Goal: Book appointment/travel/reservation

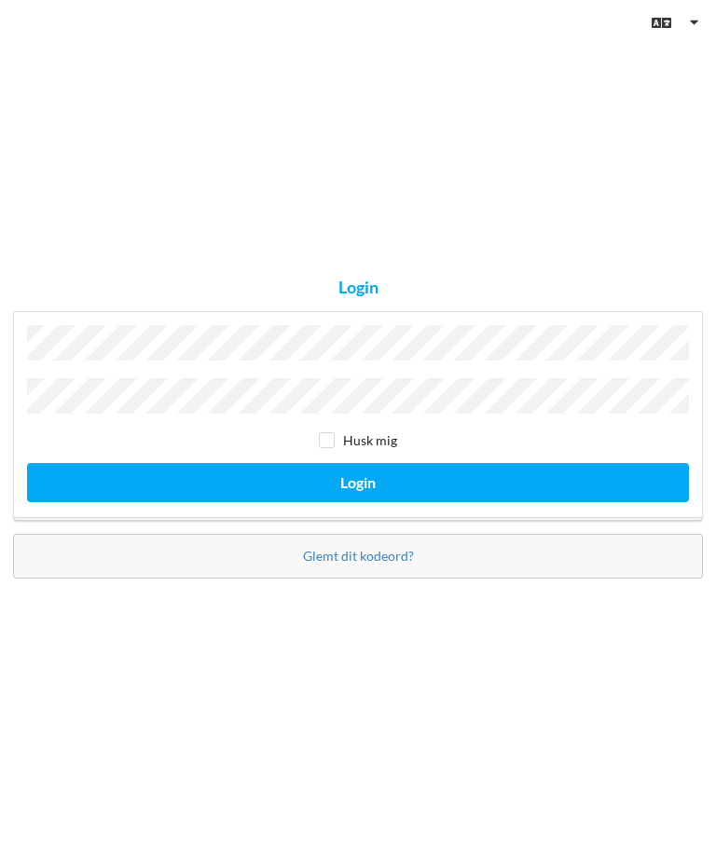
click at [358, 501] on button "Login" at bounding box center [358, 482] width 662 height 38
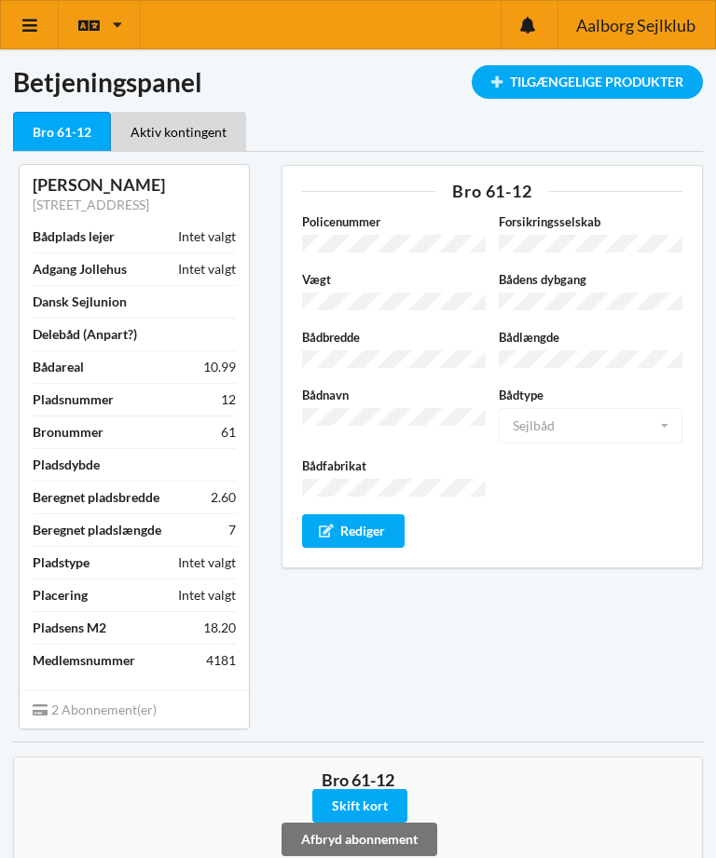
click at [32, 25] on icon at bounding box center [31, 25] width 20 height 17
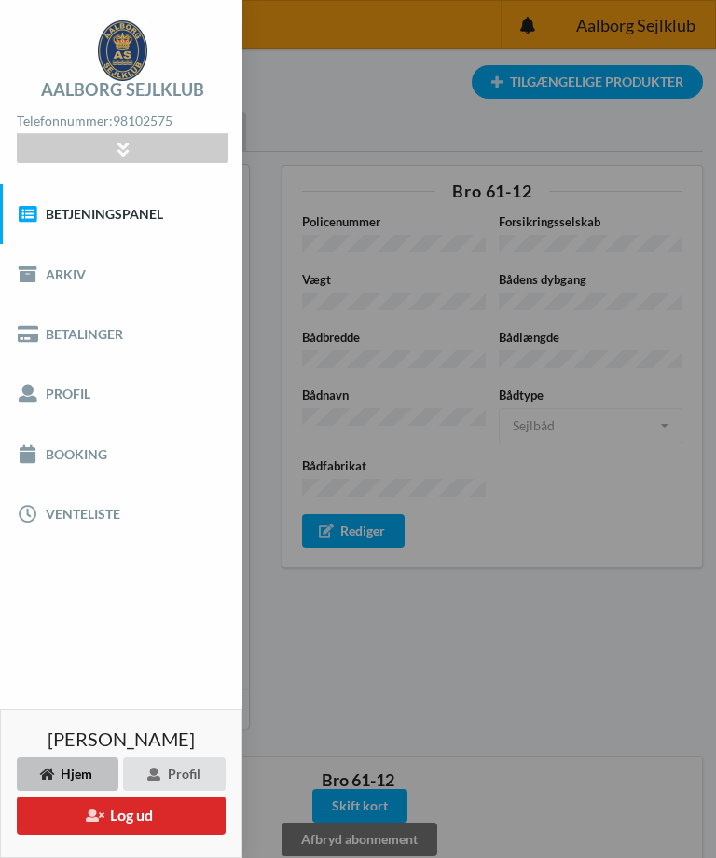
click at [64, 449] on link "Booking" at bounding box center [121, 454] width 242 height 60
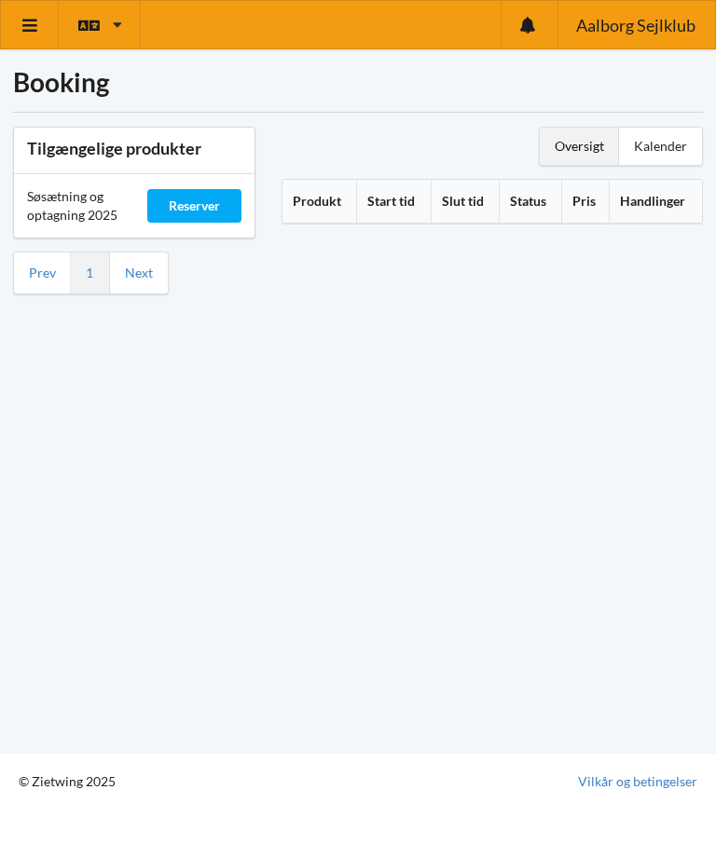
click at [199, 203] on div "Reserver" at bounding box center [194, 206] width 94 height 34
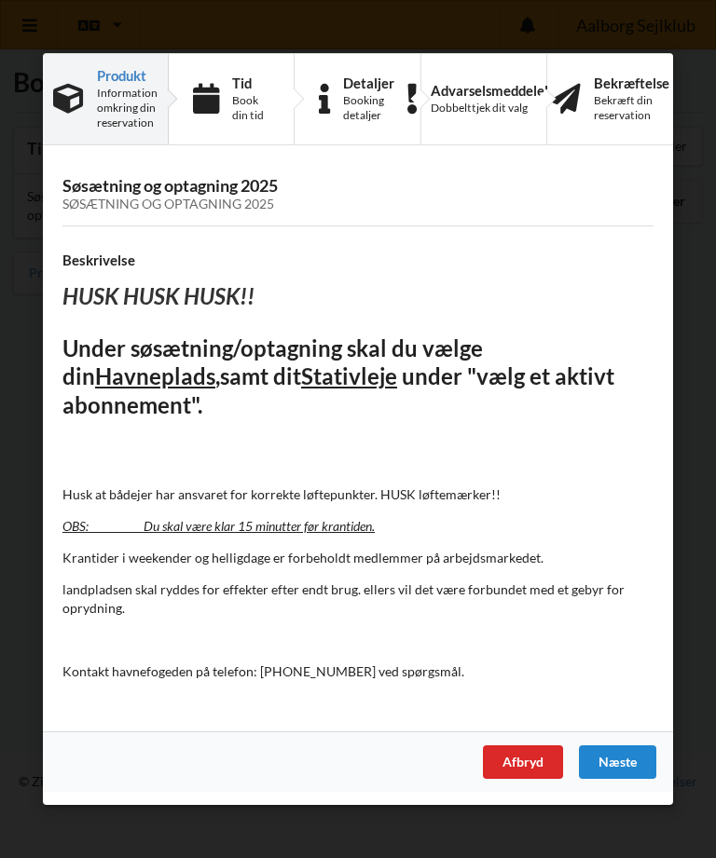
click at [622, 758] on div "Næste" at bounding box center [617, 763] width 77 height 34
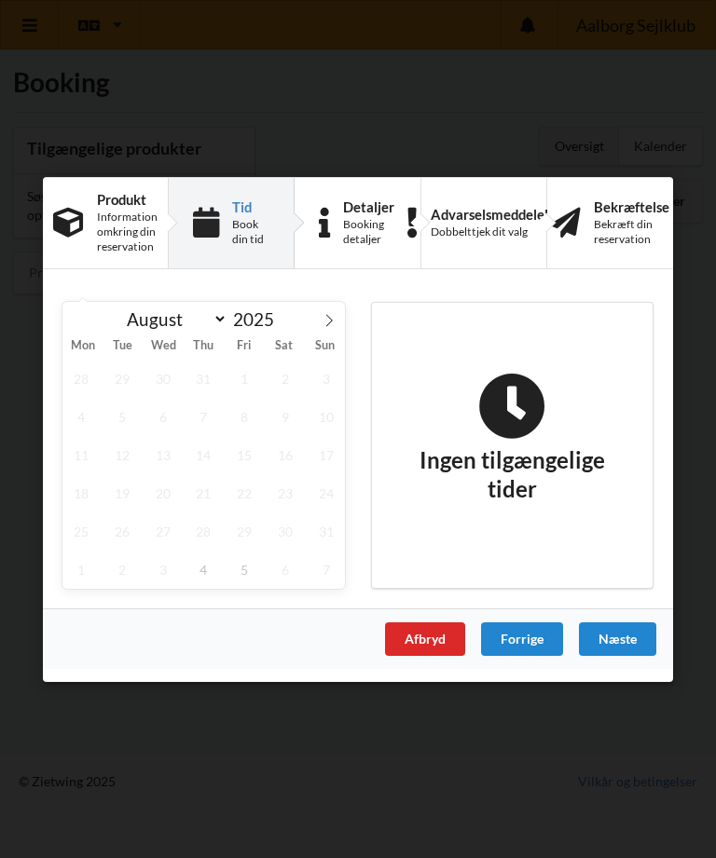
click at [330, 332] on span at bounding box center [329, 317] width 32 height 32
click at [335, 324] on icon at bounding box center [328, 319] width 13 height 13
click at [74, 316] on icon at bounding box center [78, 319] width 13 height 13
click at [247, 375] on span "5" at bounding box center [244, 378] width 36 height 38
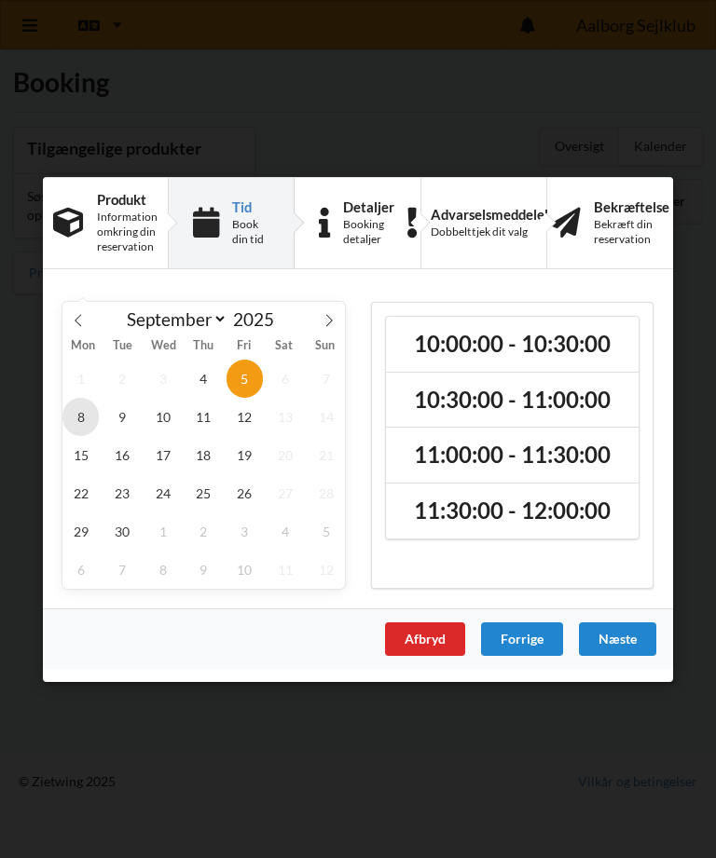
click at [78, 413] on span "8" at bounding box center [80, 416] width 36 height 38
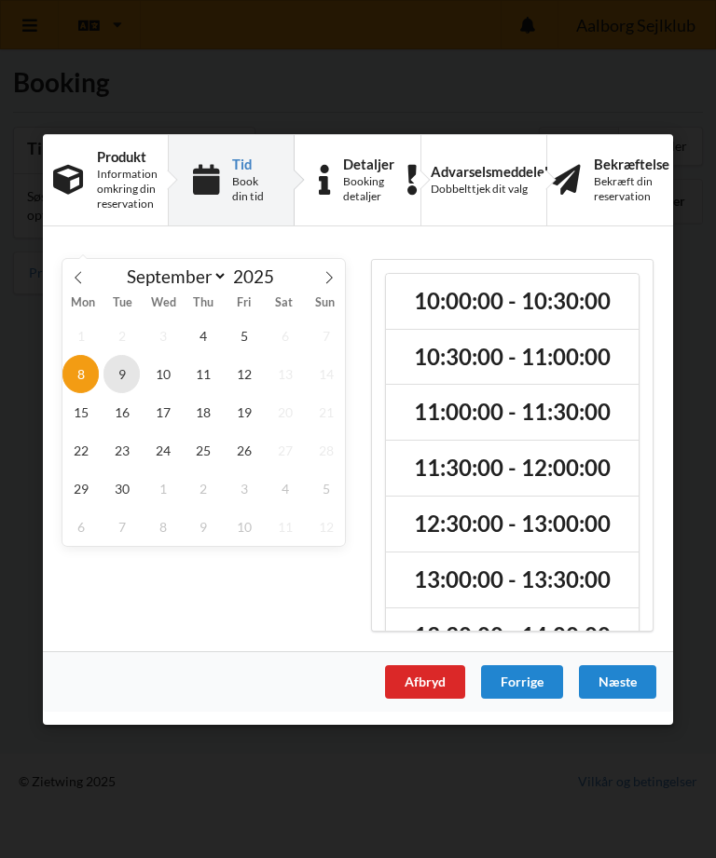
click at [118, 374] on span "9" at bounding box center [121, 373] width 36 height 38
click at [90, 414] on span "15" at bounding box center [80, 411] width 36 height 38
click at [125, 409] on span "16" at bounding box center [121, 411] width 36 height 38
click at [169, 412] on span "17" at bounding box center [162, 411] width 36 height 38
click at [210, 405] on span "18" at bounding box center [203, 411] width 36 height 38
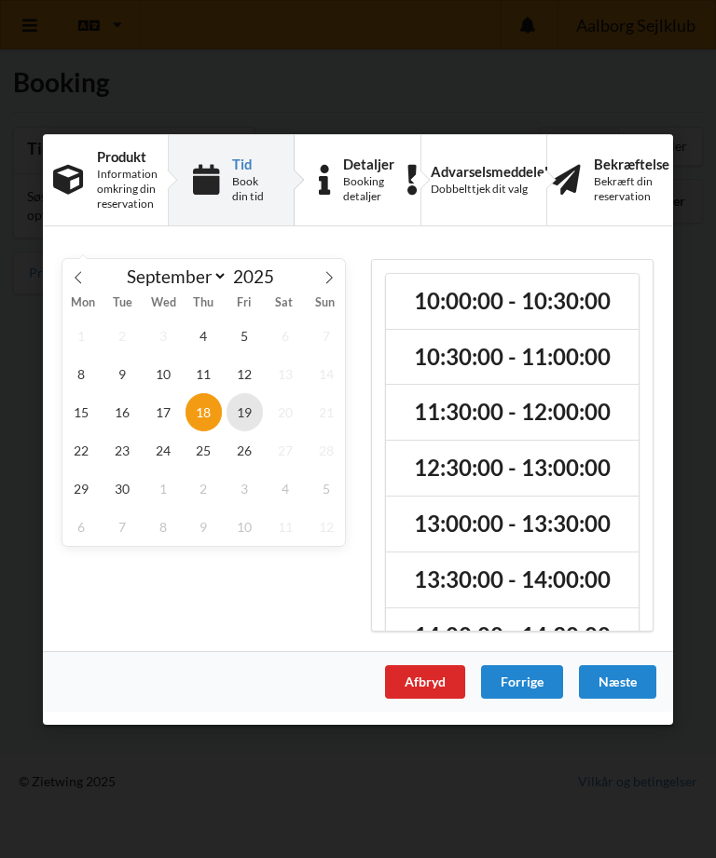
click at [250, 409] on span "19" at bounding box center [244, 411] width 36 height 38
click at [78, 446] on span "22" at bounding box center [80, 450] width 36 height 38
click at [82, 373] on span "8" at bounding box center [80, 373] width 36 height 38
click at [81, 270] on icon at bounding box center [78, 276] width 13 height 13
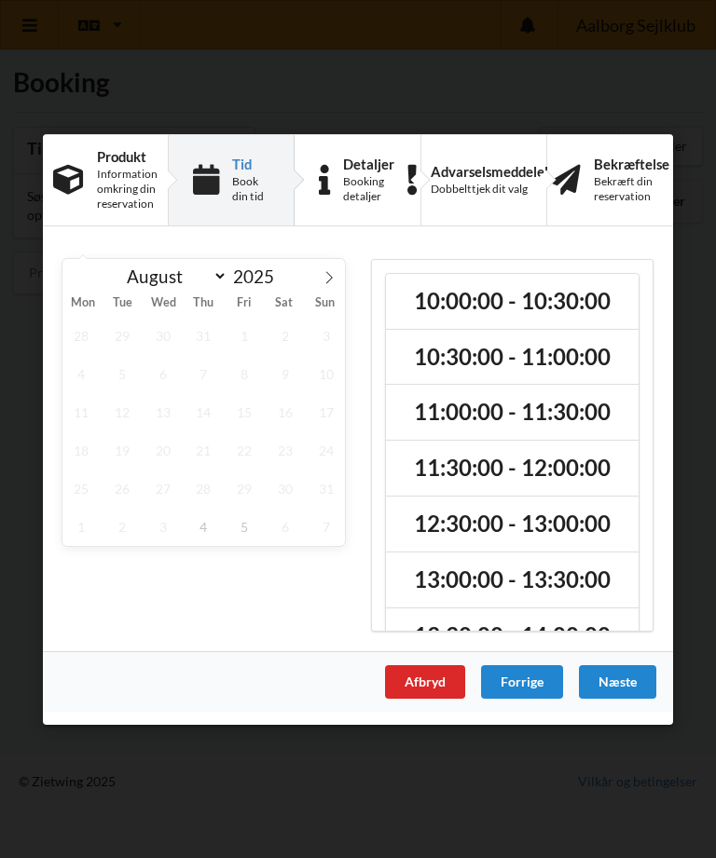
click at [332, 272] on icon at bounding box center [328, 276] width 13 height 13
select select "8"
click at [121, 365] on span "9" at bounding box center [121, 373] width 36 height 38
click at [418, 686] on div "Afbryd" at bounding box center [425, 682] width 80 height 34
